Goal: Find specific page/section: Find specific page/section

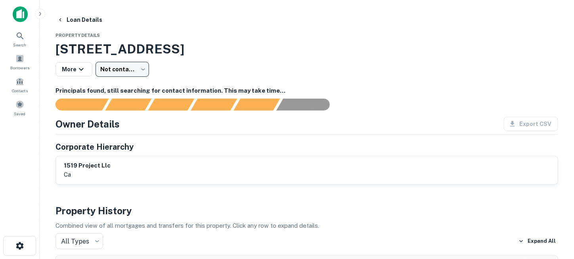
click at [21, 13] on img at bounding box center [20, 14] width 15 height 16
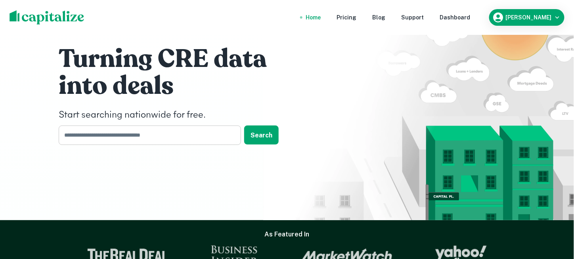
click at [169, 142] on input "text" at bounding box center [147, 135] width 177 height 19
paste input "**********"
type input "**********"
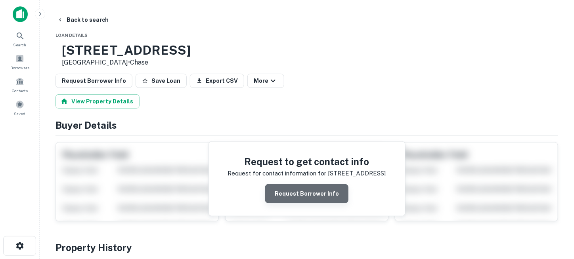
click at [312, 192] on button "Request Borrower Info" at bounding box center [306, 193] width 83 height 19
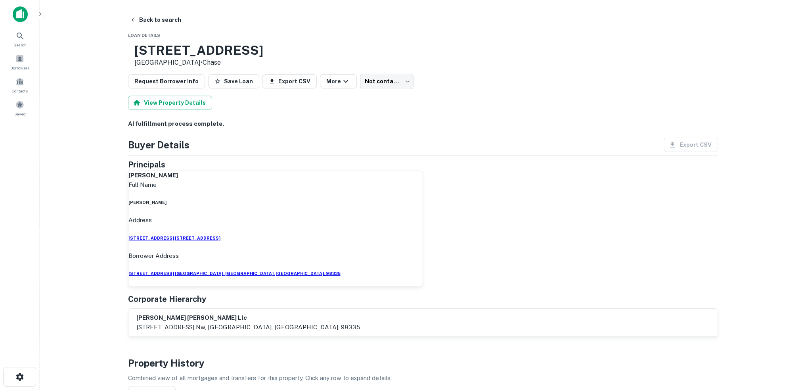
drag, startPoint x: 227, startPoint y: 50, endPoint x: 216, endPoint y: 47, distance: 11.6
click at [216, 47] on h3 "[STREET_ADDRESS]" at bounding box center [198, 50] width 129 height 15
click at [214, 47] on h3 "[STREET_ADDRESS]" at bounding box center [198, 50] width 129 height 15
click at [128, 43] on div at bounding box center [128, 43] width 0 height 0
click at [178, 103] on button "View Property Details" at bounding box center [170, 103] width 84 height 14
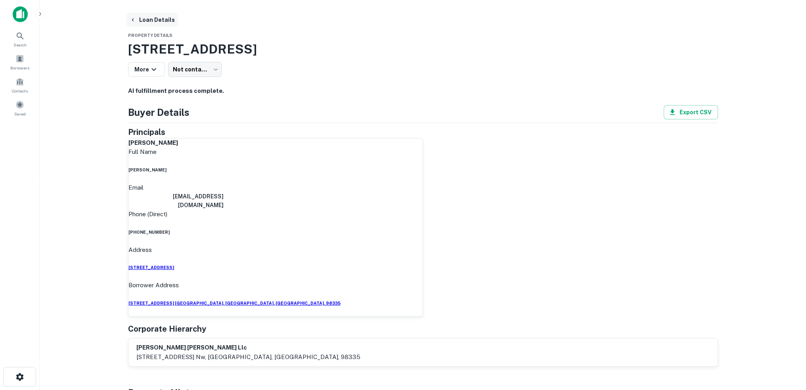
click at [159, 19] on button "Loan Details" at bounding box center [153, 20] width 52 height 14
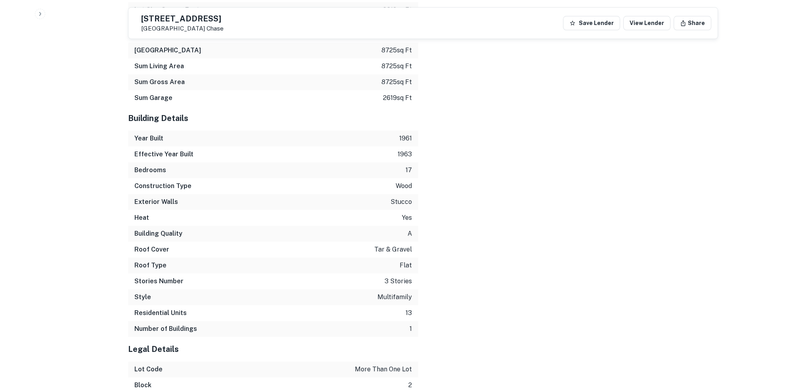
scroll to position [1284, 0]
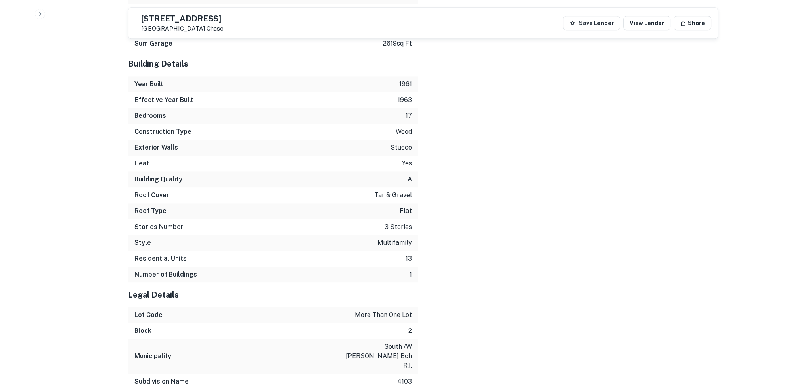
drag, startPoint x: 65, startPoint y: 79, endPoint x: 57, endPoint y: 65, distance: 16.3
drag, startPoint x: 57, startPoint y: 65, endPoint x: 48, endPoint y: 59, distance: 10.9
drag, startPoint x: 46, startPoint y: 43, endPoint x: 31, endPoint y: 41, distance: 15.9
